Goal: Task Accomplishment & Management: Use online tool/utility

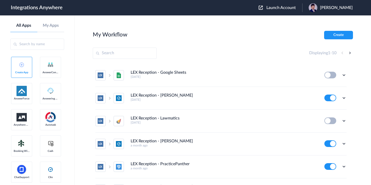
click at [270, 9] on span "Launch Account" at bounding box center [280, 8] width 29 height 4
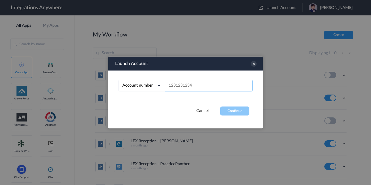
click at [178, 83] on input "text" at bounding box center [209, 86] width 88 height 12
paste input "8333676859"
type input "8333676859"
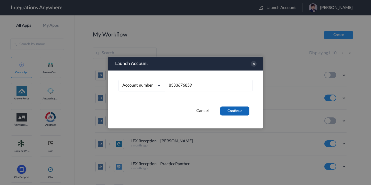
click at [231, 111] on button "Continue" at bounding box center [234, 111] width 29 height 9
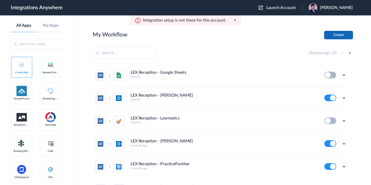
click at [337, 36] on button "Create" at bounding box center [338, 35] width 29 height 8
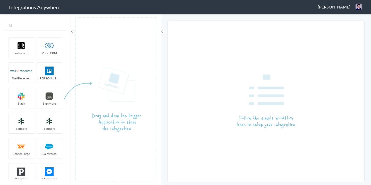
click at [43, 29] on input "text" at bounding box center [35, 26] width 61 height 10
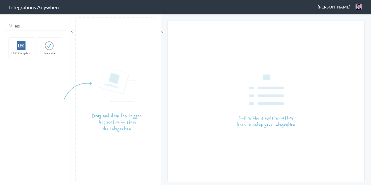
type input "lex"
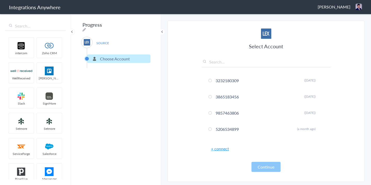
click at [222, 149] on link "+ connect" at bounding box center [220, 149] width 18 height 6
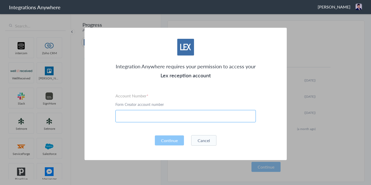
click at [144, 113] on input "text" at bounding box center [185, 116] width 140 height 12
paste input "8333676859"
type input "8333676859"
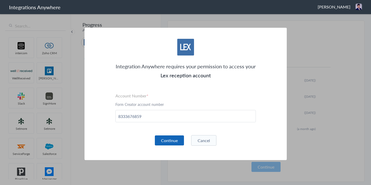
click at [170, 142] on button "Continue" at bounding box center [169, 141] width 29 height 10
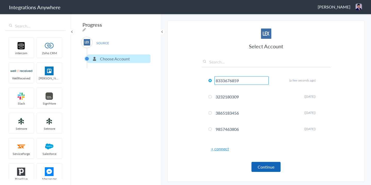
click at [263, 167] on button "Continue" at bounding box center [265, 167] width 29 height 10
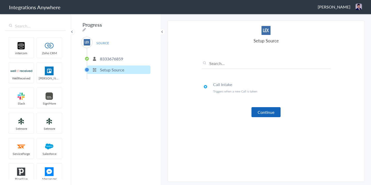
click at [260, 113] on button "Continue" at bounding box center [265, 112] width 29 height 10
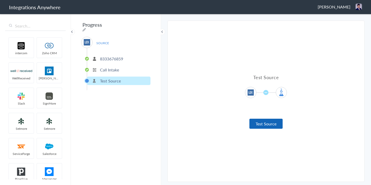
click at [260, 125] on button "Test Source" at bounding box center [265, 124] width 33 height 10
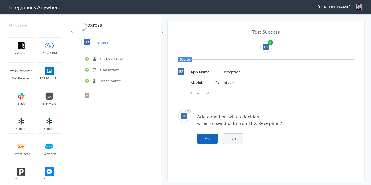
click at [210, 140] on button "Yes" at bounding box center [207, 139] width 21 height 10
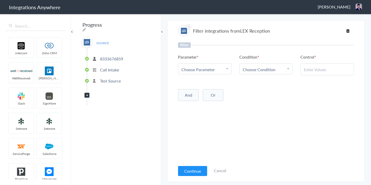
click at [203, 71] on span "Choose Parameter" at bounding box center [197, 70] width 33 height 6
click at [192, 82] on input "text" at bounding box center [204, 83] width 53 height 11
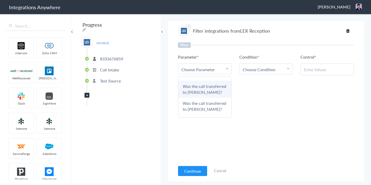
scroll to position [29, 0]
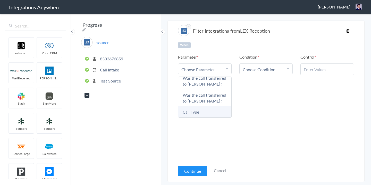
type input "call t"
click at [193, 111] on link "Call Type" at bounding box center [204, 112] width 53 height 11
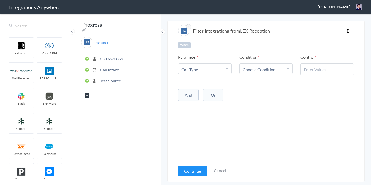
click at [254, 69] on span "Choose Condition" at bounding box center [259, 70] width 33 height 6
click at [250, 99] on link "Contains" at bounding box center [266, 94] width 53 height 11
click at [310, 67] on input "text" at bounding box center [327, 70] width 47 height 6
paste input "New Client"
type input "New Client"
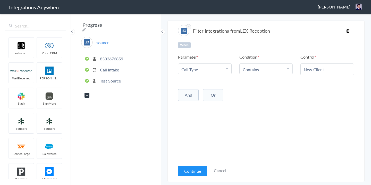
click at [306, 104] on div "When Parameter Choose Parameter Call Type First Name Last Name Email Phone Case…" at bounding box center [266, 102] width 176 height 120
click at [187, 94] on button "And" at bounding box center [188, 95] width 21 height 12
click at [194, 105] on span "Choose Parameter" at bounding box center [197, 106] width 33 height 6
click at [198, 120] on input "text" at bounding box center [204, 120] width 53 height 11
type input "call c"
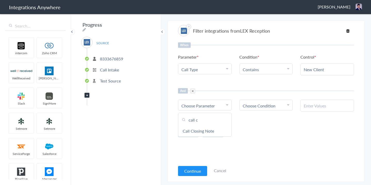
click at [197, 132] on link "Call Closing Note" at bounding box center [204, 131] width 53 height 11
click at [258, 106] on span "Choose Condition" at bounding box center [259, 106] width 33 height 6
click at [256, 150] on link "Does Not Exists" at bounding box center [266, 153] width 53 height 11
drag, startPoint x: 330, startPoint y: 133, endPoint x: 286, endPoint y: 120, distance: 45.8
click at [330, 133] on div "And Or Add Filter" at bounding box center [266, 130] width 176 height 13
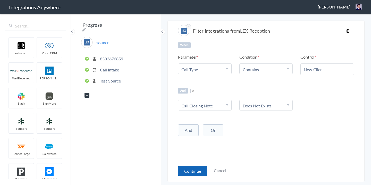
click at [192, 168] on button "Continue" at bounding box center [192, 171] width 29 height 10
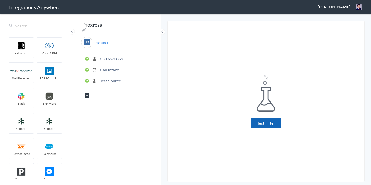
click at [266, 124] on button "Test Filter" at bounding box center [266, 123] width 30 height 10
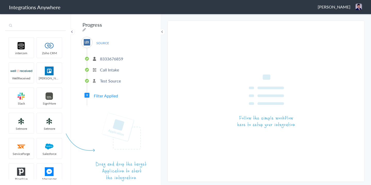
click at [44, 25] on input "text" at bounding box center [35, 26] width 61 height 10
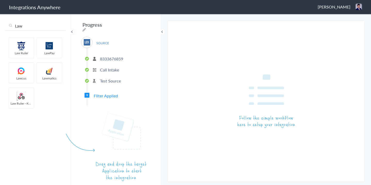
type input "Law"
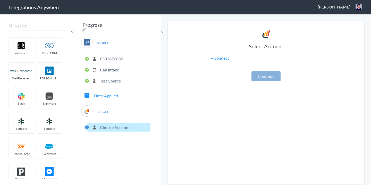
drag, startPoint x: 49, startPoint y: 74, endPoint x: 257, endPoint y: 79, distance: 208.2
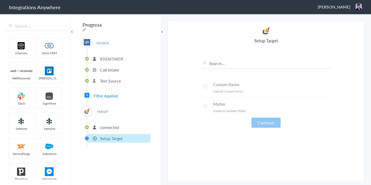
click at [114, 126] on p "connected" at bounding box center [109, 128] width 19 height 6
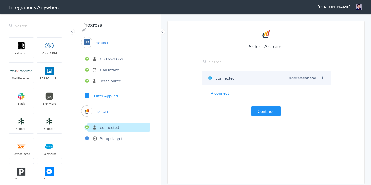
click at [321, 78] on icon at bounding box center [322, 77] width 3 height 3
click at [305, 85] on li "Rename" at bounding box center [312, 88] width 36 height 8
paste input "Winkler Legal"
type input "Winkler Legal"
click at [231, 126] on article "Select Account Winkler Legal Rename Delete (a few seconds ago) + connect Contin…" at bounding box center [266, 104] width 129 height 151
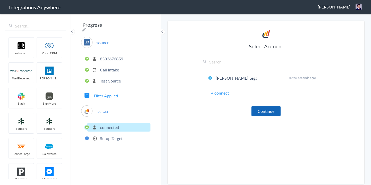
click at [268, 116] on button "Continue" at bounding box center [265, 111] width 29 height 10
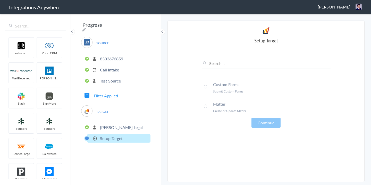
click at [206, 107] on span at bounding box center [205, 106] width 3 height 3
click at [264, 120] on button "Continue" at bounding box center [265, 123] width 29 height 10
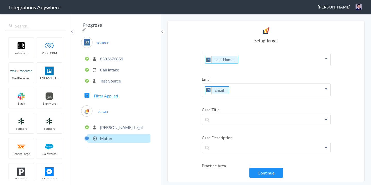
scroll to position [38, 0]
click at [222, 121] on p at bounding box center [266, 119] width 128 height 10
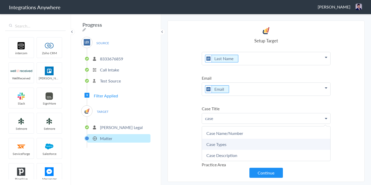
click at [220, 146] on link "Case Types" at bounding box center [266, 144] width 128 height 11
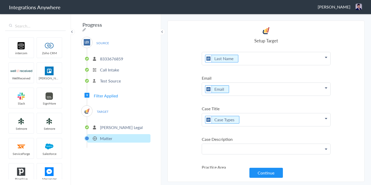
click at [224, 151] on p at bounding box center [266, 149] width 128 height 10
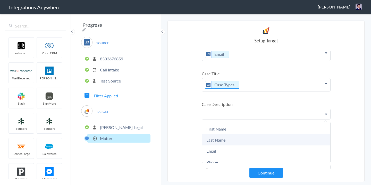
scroll to position [85, 0]
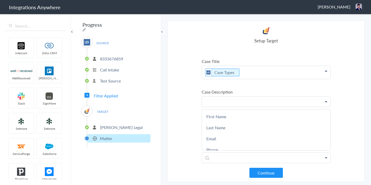
click at [221, 100] on p at bounding box center [266, 102] width 128 height 10
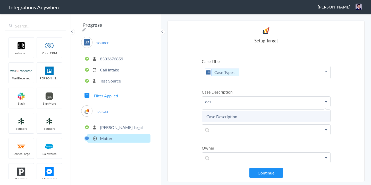
click at [226, 118] on link "Case Description" at bounding box center [266, 116] width 128 height 11
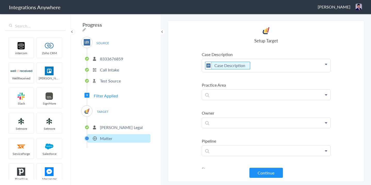
scroll to position [123, 0]
click at [214, 95] on p at bounding box center [266, 95] width 128 height 10
click at [191, 87] on section "Select Account 8333676859 Rename Delete (a few seconds ago) 3232180309 Rename D…" at bounding box center [265, 102] width 197 height 162
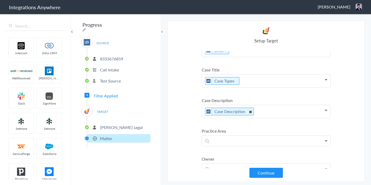
scroll to position [84, 0]
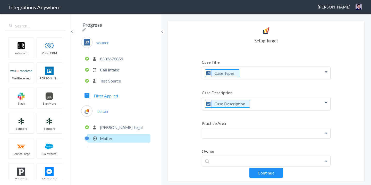
click at [220, 133] on p at bounding box center [266, 133] width 128 height 10
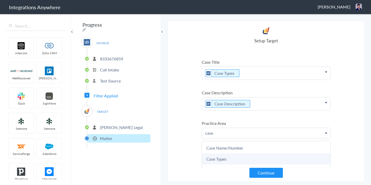
click at [215, 160] on link "Case Types" at bounding box center [266, 159] width 128 height 11
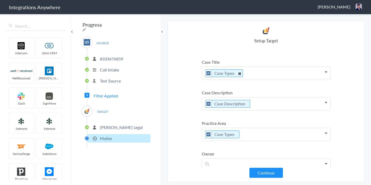
click at [239, 74] on icon at bounding box center [239, 73] width 6 height 6
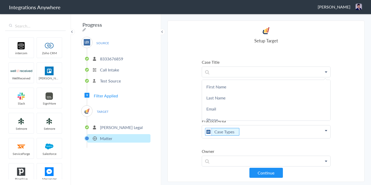
click at [174, 81] on section "Select Account 8333676859 Rename Delete (a few seconds ago) 3232180309 Rename D…" at bounding box center [265, 102] width 197 height 162
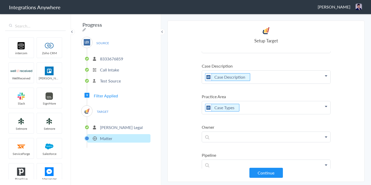
scroll to position [129, 0]
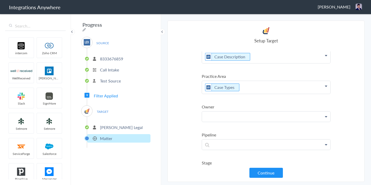
click at [227, 118] on p at bounding box center [266, 117] width 128 height 10
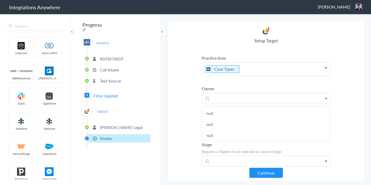
click at [187, 107] on section "Select Account 8333676859 Rename Delete (a few seconds ago) 3232180309 Rename D…" at bounding box center [265, 102] width 197 height 162
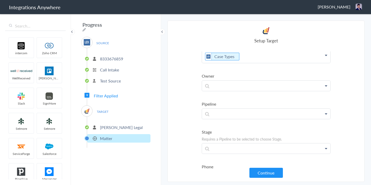
scroll to position [168, 0]
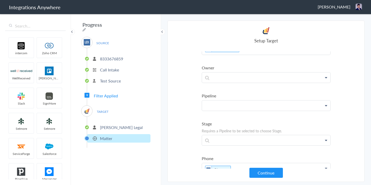
click at [231, 105] on p at bounding box center [266, 106] width 128 height 10
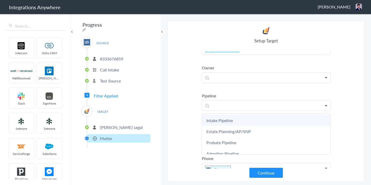
click at [227, 120] on link "Intake Pipeline" at bounding box center [266, 120] width 128 height 11
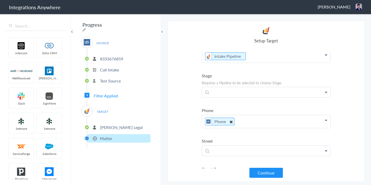
scroll to position [228, 0]
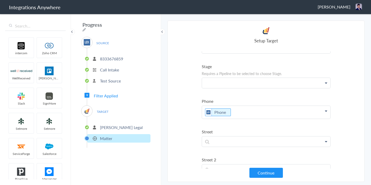
click at [223, 84] on p at bounding box center [266, 83] width 128 height 10
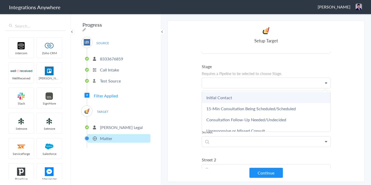
scroll to position [0, 0]
click at [241, 97] on link "Initial Contact" at bounding box center [266, 97] width 128 height 11
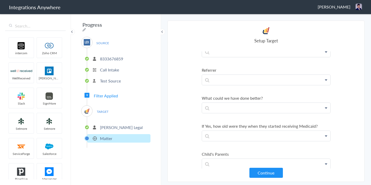
scroll to position [1881, 0]
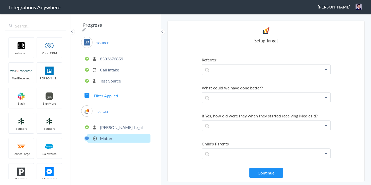
click at [273, 178] on section "Select Account 8333676859 Rename Delete (a few seconds ago) 3232180309 Rename D…" at bounding box center [265, 102] width 197 height 162
click at [273, 177] on button "Continue" at bounding box center [265, 173] width 33 height 10
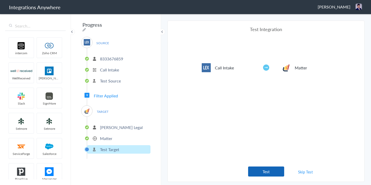
click at [269, 171] on button "Test" at bounding box center [266, 172] width 36 height 10
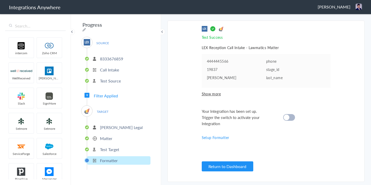
click at [296, 114] on div "Your Integration has been set up. Trigger the switch to activate your Integrati…" at bounding box center [260, 117] width 116 height 19
click at [292, 116] on div at bounding box center [289, 117] width 12 height 7
